Goal: Task Accomplishment & Management: Complete application form

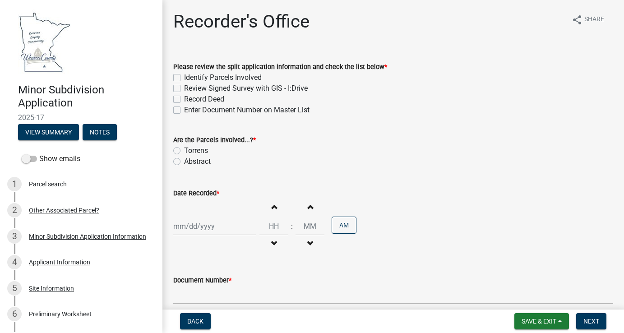
select select "9"
select select "2025"
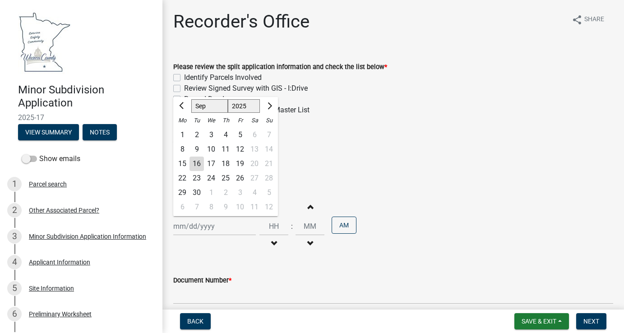
click at [199, 227] on div "[PERSON_NAME] Feb Mar Apr [PERSON_NAME][DATE] Oct Nov [DATE] 1526 1527 1528 152…" at bounding box center [214, 226] width 83 height 19
click at [196, 164] on div "16" at bounding box center [197, 164] width 14 height 14
type input "[DATE]"
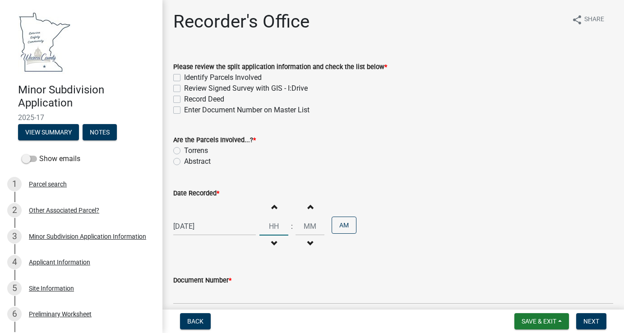
click at [273, 228] on input "Hours" at bounding box center [274, 226] width 29 height 19
type input "02"
click at [311, 225] on input "00" at bounding box center [310, 226] width 29 height 19
drag, startPoint x: 310, startPoint y: 225, endPoint x: 286, endPoint y: 227, distance: 24.0
click at [286, 227] on div "Increment hours 02 Decrement hours : Increment minutes 00 Decrement minutes AM" at bounding box center [308, 227] width 97 height 56
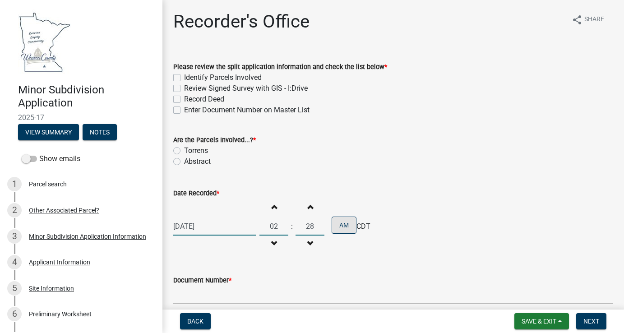
type input "28"
click at [343, 223] on button "AM" at bounding box center [344, 225] width 25 height 17
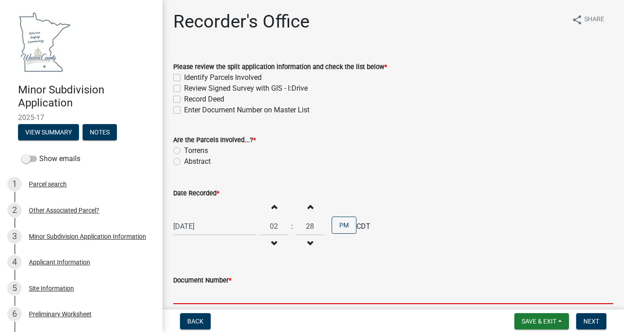
click at [187, 297] on input "Document Number *" at bounding box center [393, 295] width 440 height 19
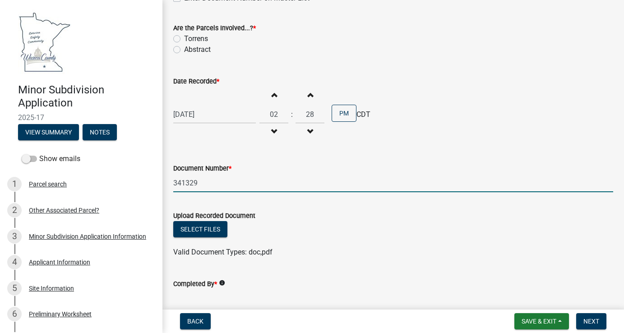
scroll to position [135, 0]
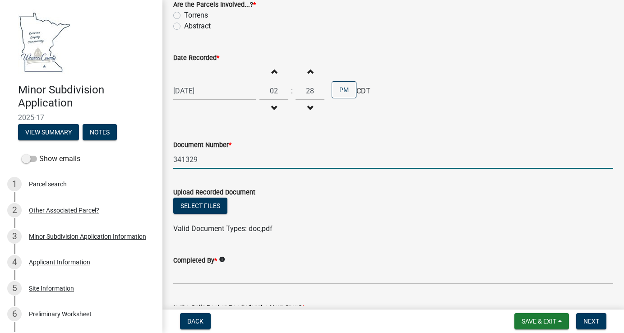
drag, startPoint x: 201, startPoint y: 158, endPoint x: 174, endPoint y: 157, distance: 26.7
click at [174, 157] on input "341329" at bounding box center [393, 159] width 440 height 19
type input "341329"
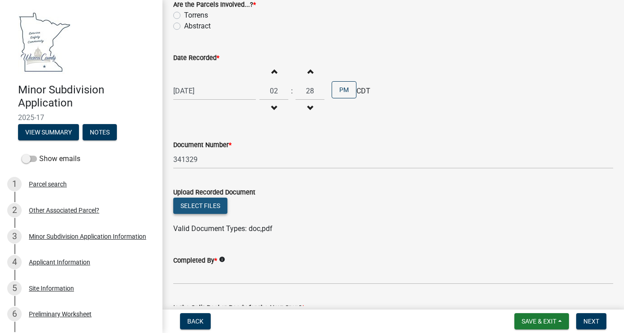
click at [195, 204] on button "Select files" at bounding box center [200, 206] width 54 height 16
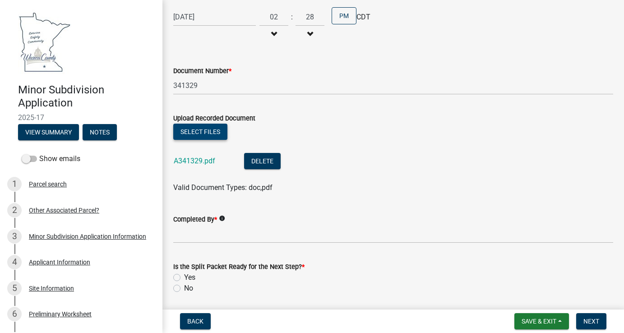
scroll to position [226, 0]
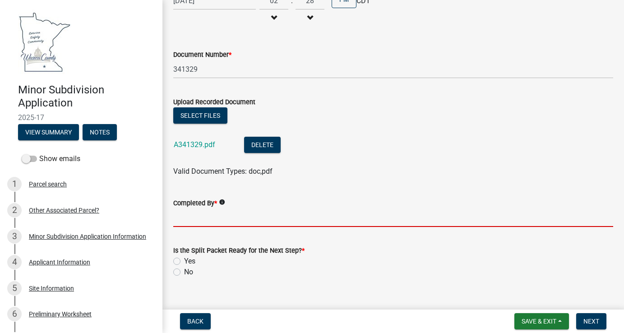
click at [207, 222] on input "Completed By *" at bounding box center [393, 218] width 440 height 19
type input "[PERSON_NAME]"
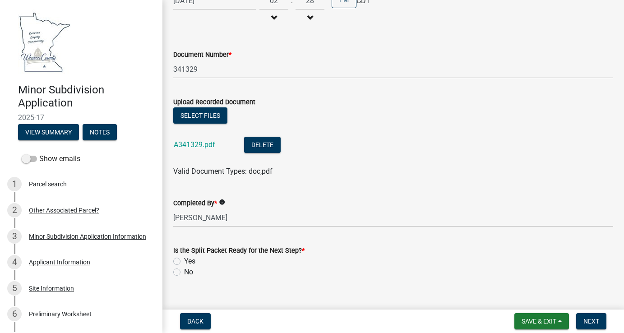
click at [184, 260] on label "Yes" at bounding box center [189, 261] width 11 height 11
click at [184, 260] on input "Yes" at bounding box center [187, 259] width 6 height 6
radio input "true"
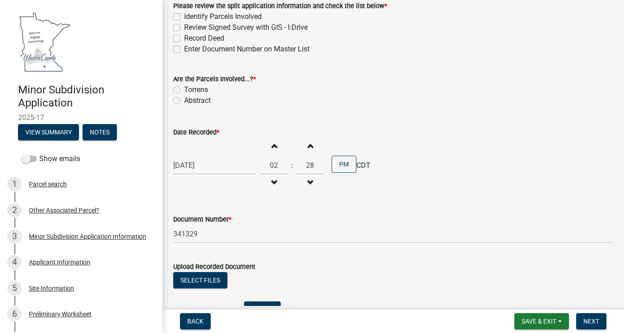
scroll to position [0, 0]
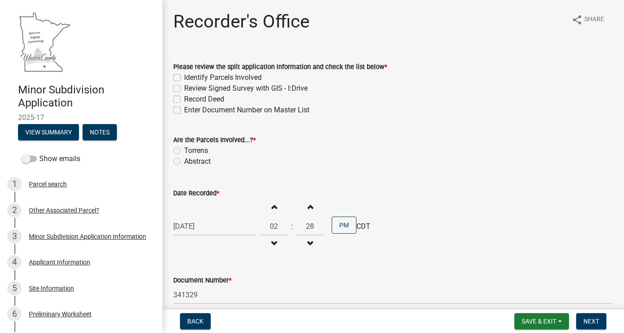
click at [184, 76] on label "Identify Parcels Involved" at bounding box center [223, 77] width 78 height 11
click at [184, 76] on input "Identify Parcels Involved" at bounding box center [187, 75] width 6 height 6
checkbox input "true"
checkbox input "false"
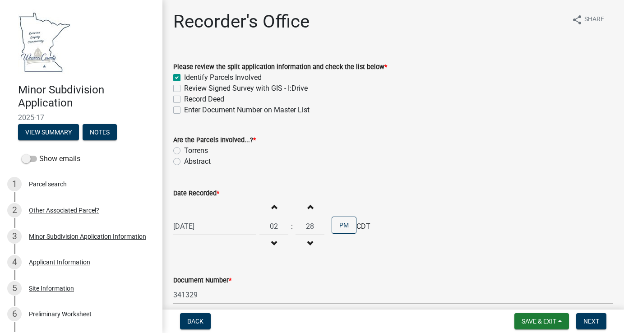
checkbox input "false"
click at [184, 88] on label "Review Signed Survey with GIS - I:Drive" at bounding box center [246, 88] width 124 height 11
click at [184, 88] on input "Review Signed Survey with GIS - I:Drive" at bounding box center [187, 86] width 6 height 6
checkbox input "true"
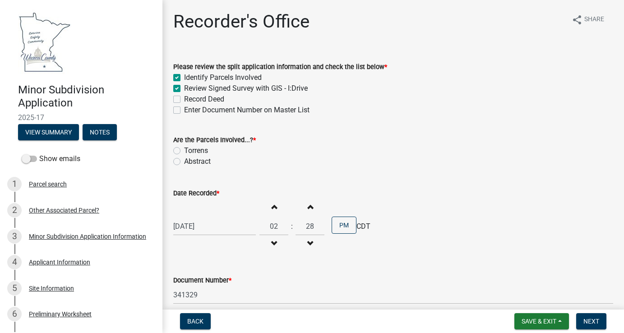
checkbox input "true"
checkbox input "false"
click at [184, 99] on label "Record Deed" at bounding box center [204, 99] width 40 height 11
click at [184, 99] on input "Record Deed" at bounding box center [187, 97] width 6 height 6
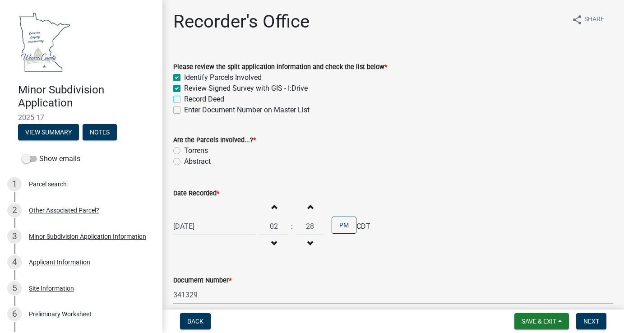
checkbox input "true"
click at [184, 111] on label "Enter Document Number on Master List" at bounding box center [246, 110] width 125 height 11
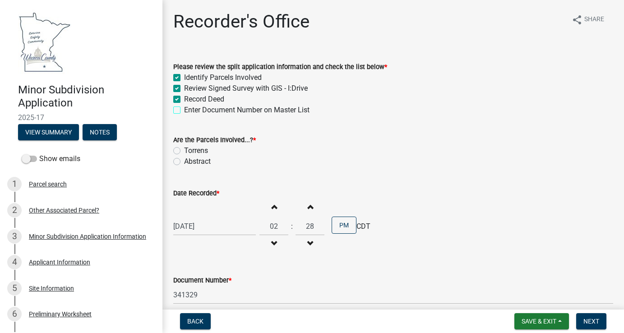
click at [184, 111] on input "Enter Document Number on Master List" at bounding box center [187, 108] width 6 height 6
checkbox input "true"
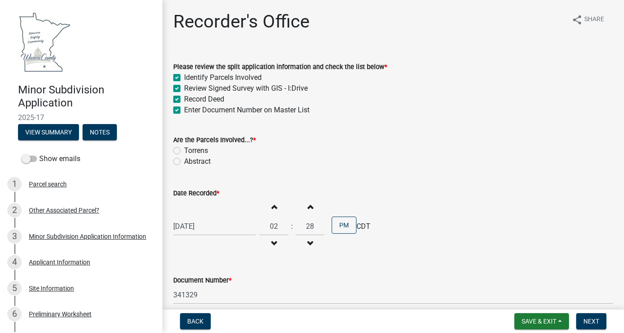
checkbox input "true"
click at [184, 160] on label "Abstract" at bounding box center [197, 161] width 27 height 11
click at [184, 160] on input "Abstract" at bounding box center [187, 159] width 6 height 6
radio input "true"
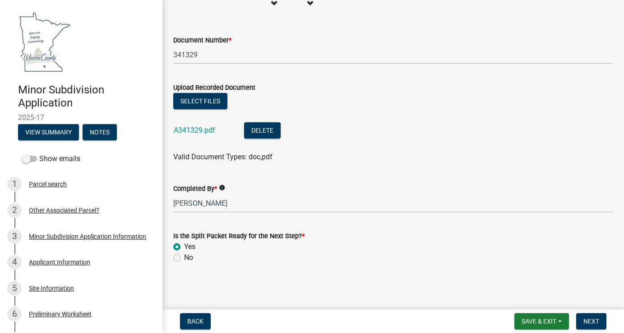
scroll to position [241, 0]
click at [589, 320] on span "Next" at bounding box center [592, 321] width 16 height 7
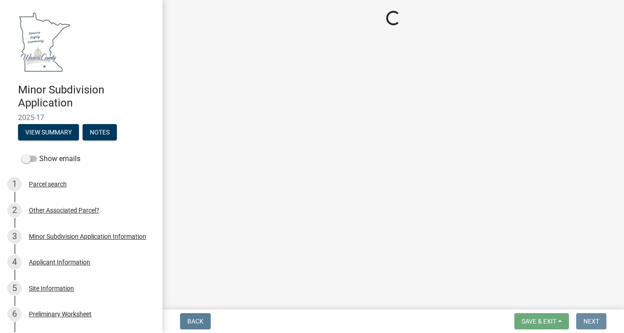
scroll to position [0, 0]
